Goal: Task Accomplishment & Management: Manage account settings

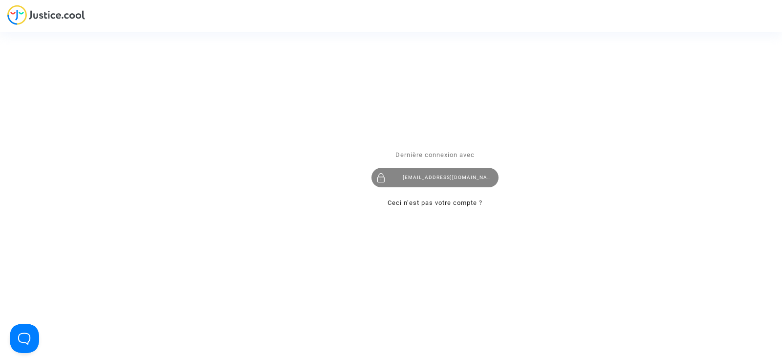
click at [413, 176] on div "laurenenal.pitcher@gmail.com" at bounding box center [435, 178] width 127 height 20
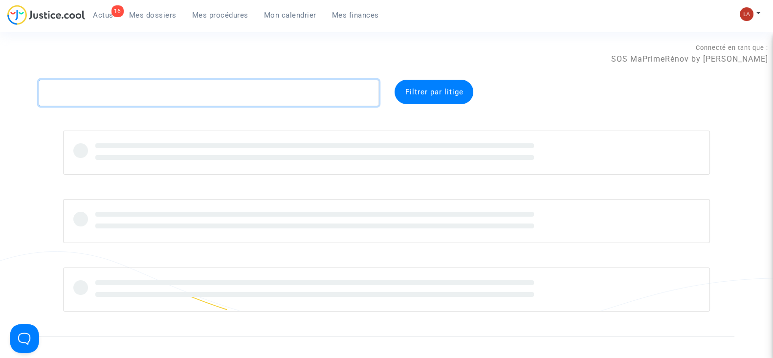
click at [268, 105] on textarea at bounding box center [209, 93] width 340 height 26
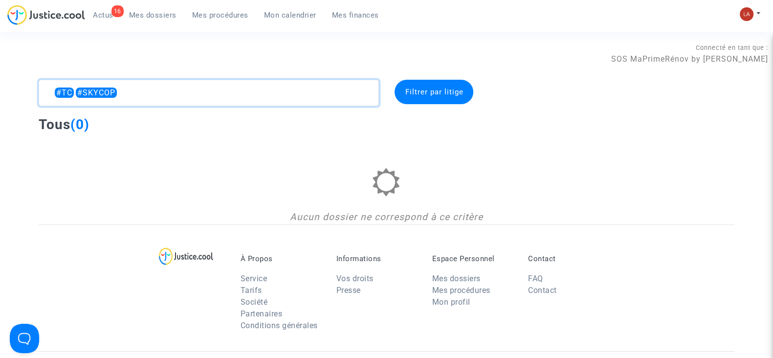
type textarea "#TC #SKYCOP"
click at [760, 8] on button at bounding box center [750, 14] width 22 height 15
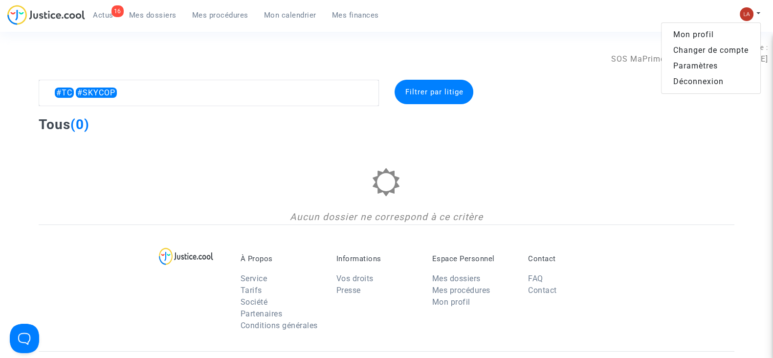
click at [711, 46] on link "Changer de compte" at bounding box center [710, 51] width 99 height 16
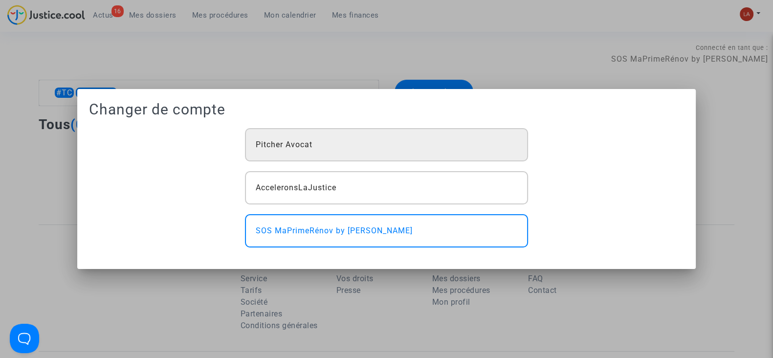
click at [451, 131] on div "Pitcher Avocat" at bounding box center [386, 144] width 283 height 33
